Goal: Task Accomplishment & Management: Use online tool/utility

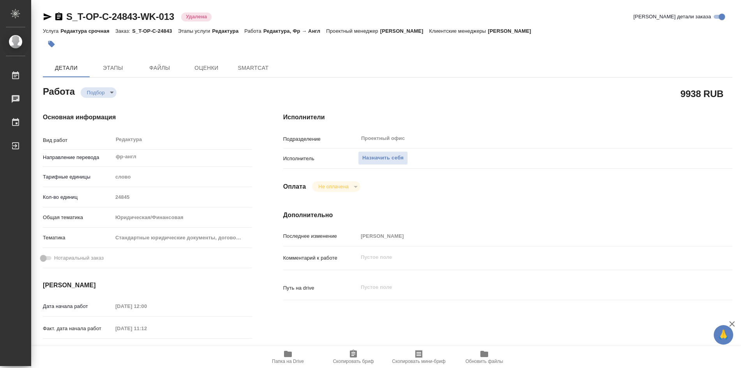
type textarea "x"
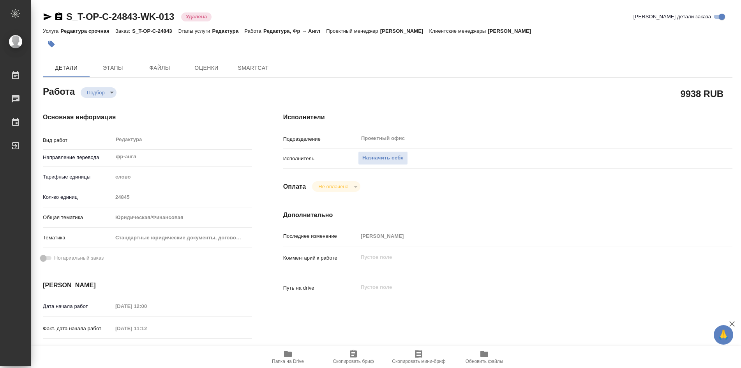
type textarea "x"
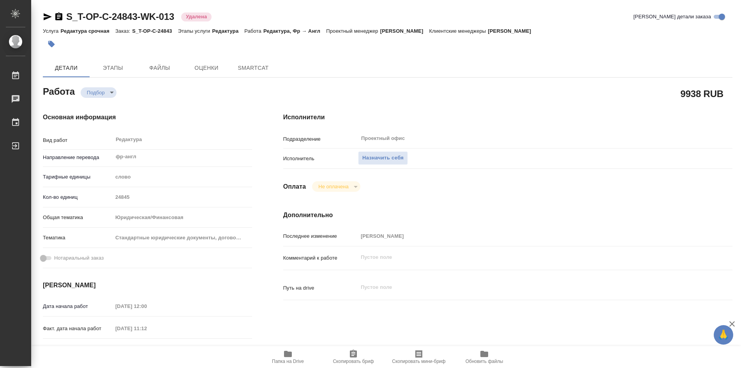
type textarea "x"
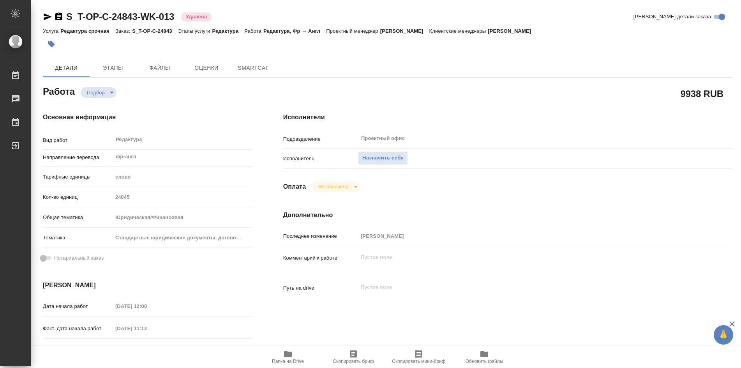
type textarea "x"
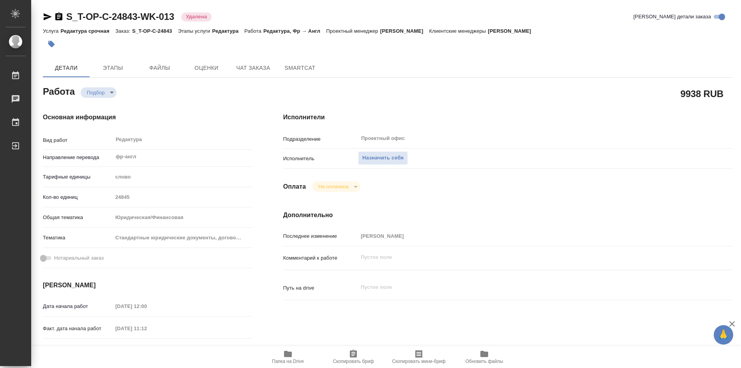
type textarea "x"
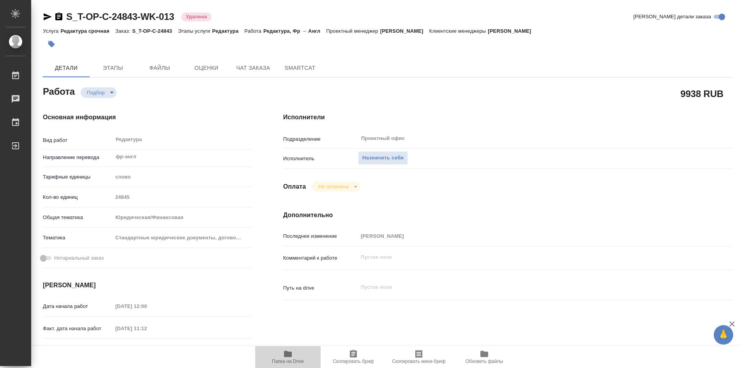
click at [288, 353] on icon "button" at bounding box center [288, 354] width 8 height 6
type textarea "x"
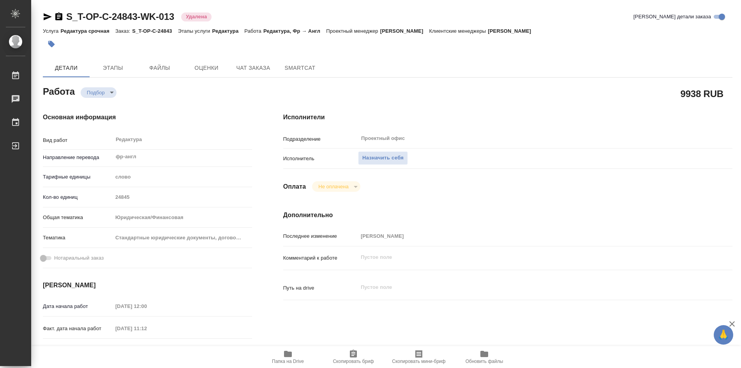
type textarea "x"
click at [284, 351] on icon "button" at bounding box center [287, 353] width 9 height 9
type textarea "x"
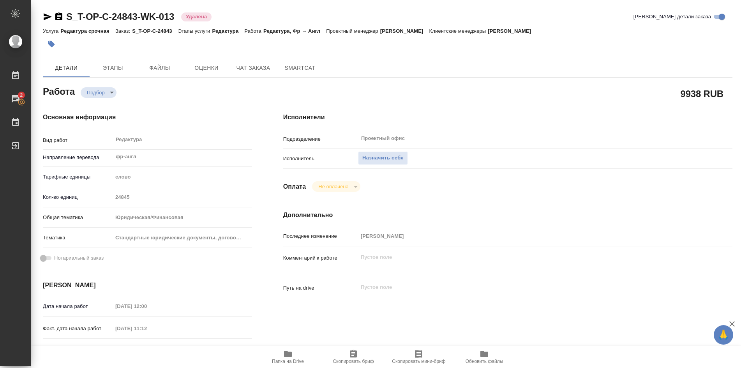
type textarea "x"
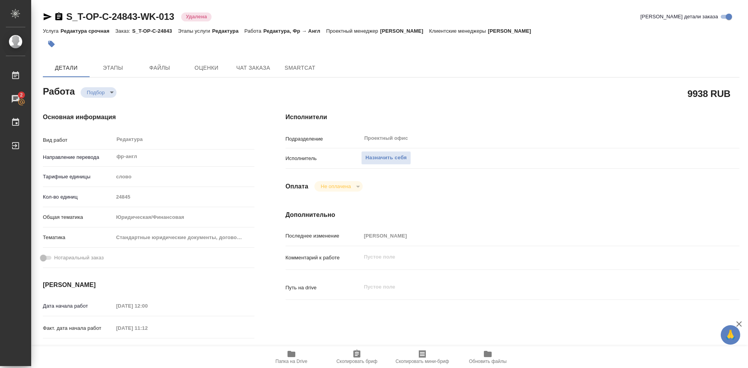
type textarea "x"
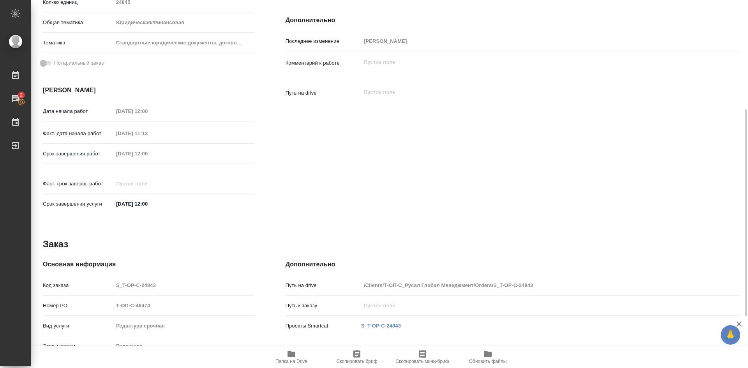
scroll to position [287, 0]
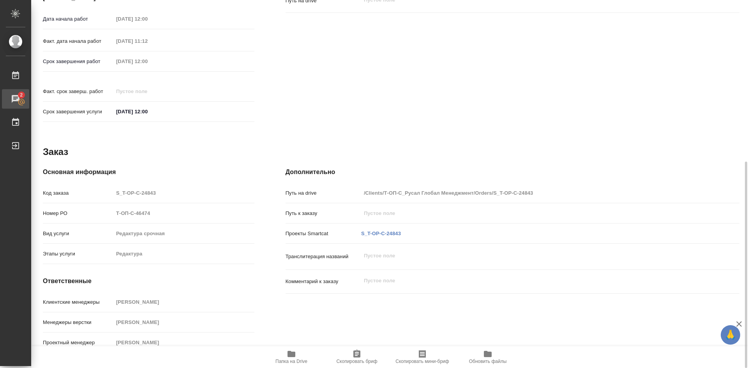
type textarea "x"
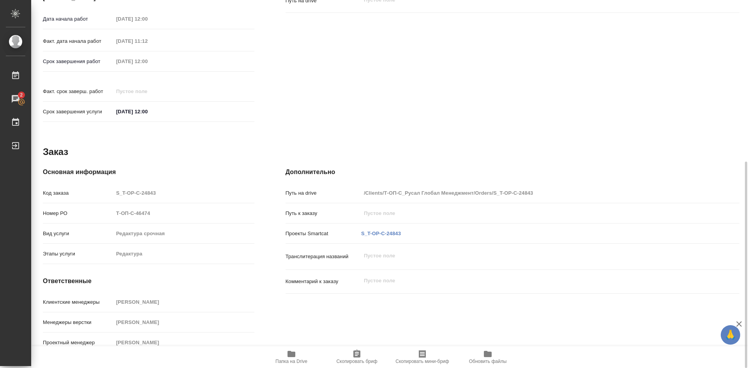
type textarea "x"
